Goal: Task Accomplishment & Management: Manage account settings

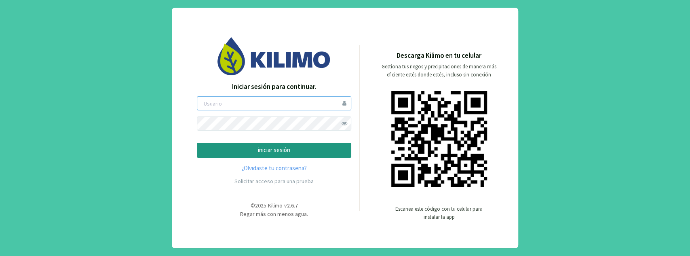
click at [312, 101] on input "email" at bounding box center [274, 103] width 154 height 14
click at [0, 255] on div at bounding box center [0, 256] width 0 height 0
type input "matibarriento"
click at [284, 154] on p "iniciar sesión" at bounding box center [274, 149] width 141 height 9
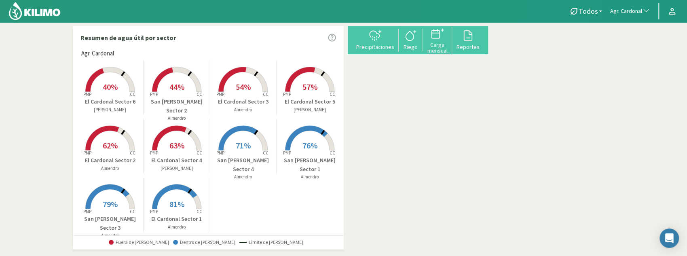
click at [486, 207] on link "Esri" at bounding box center [482, 204] width 8 height 5
